Goal: Find contact information: Find contact information

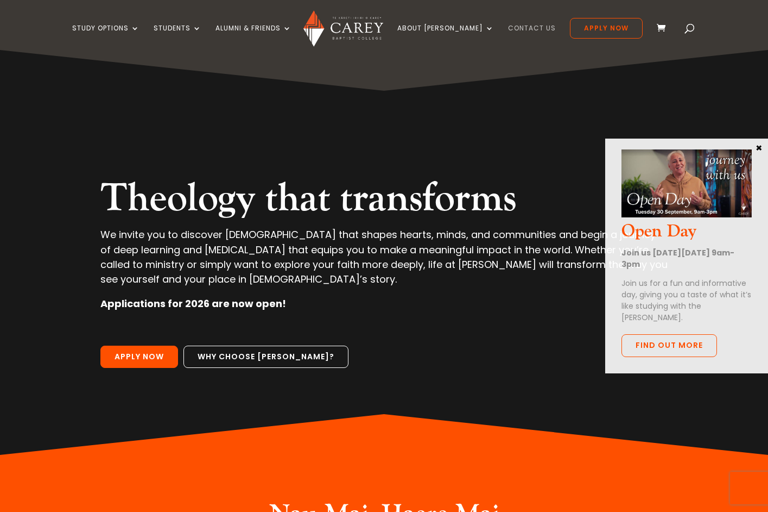
click at [508, 26] on link "Contact Us" at bounding box center [532, 37] width 48 height 26
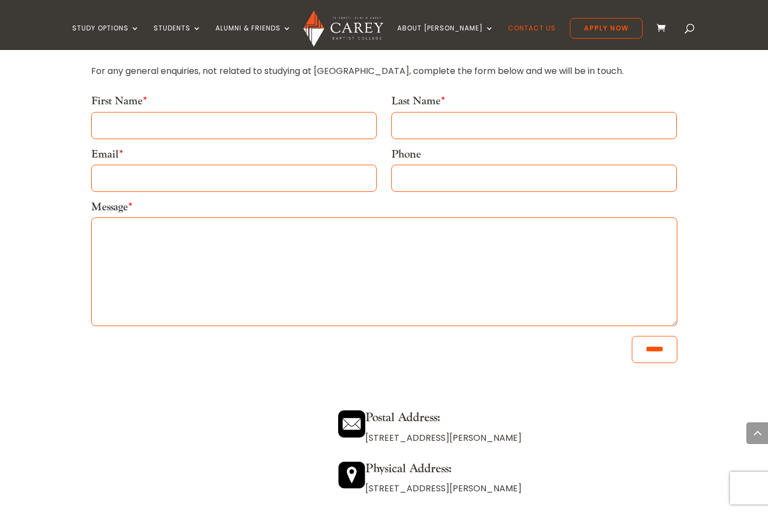
scroll to position [274, 0]
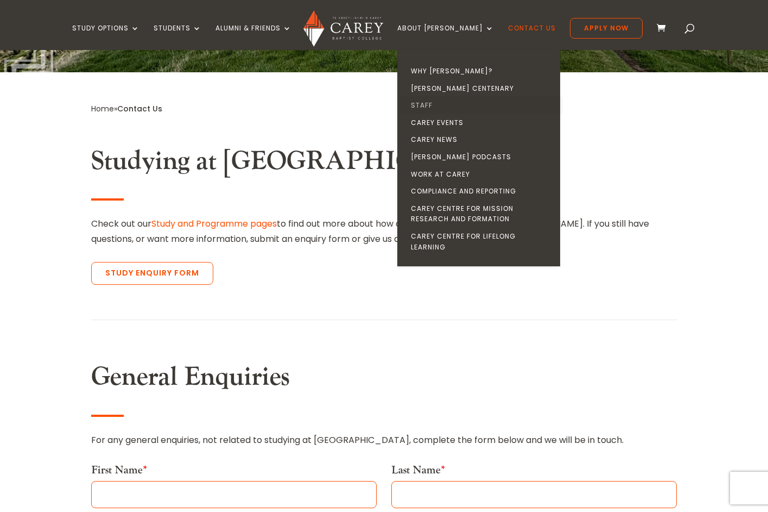
click at [434, 104] on link "Staff" at bounding box center [481, 105] width 163 height 17
